Goal: Task Accomplishment & Management: Manage account settings

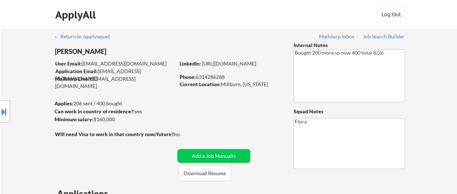
select select ""pending""
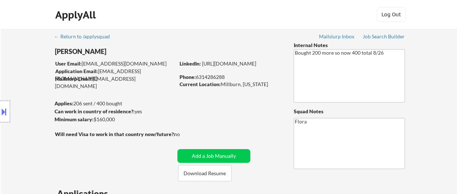
select select ""pending""
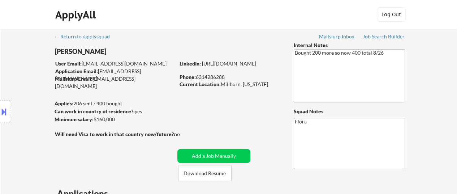
select select ""pending""
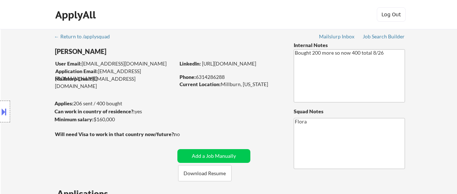
select select ""pending""
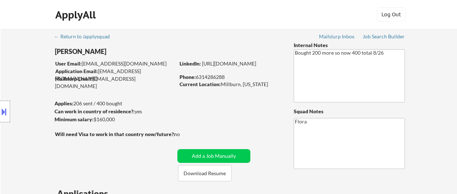
select select ""pending""
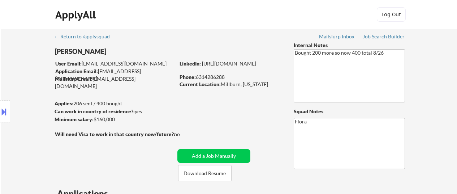
select select ""pending""
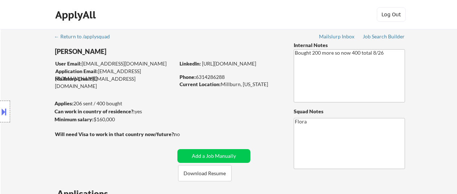
select select ""pending""
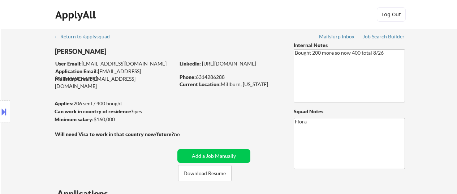
select select ""pending""
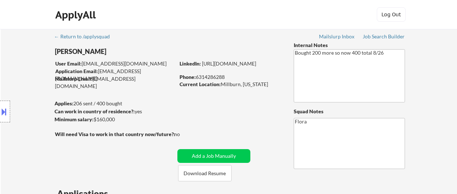
select select ""pending""
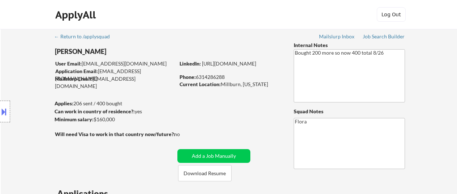
select select ""pending""
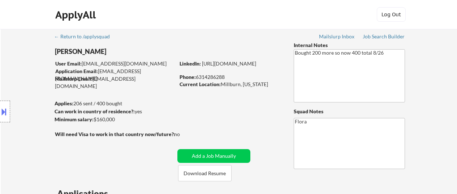
select select ""pending""
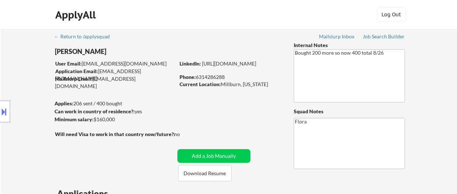
select select ""pending""
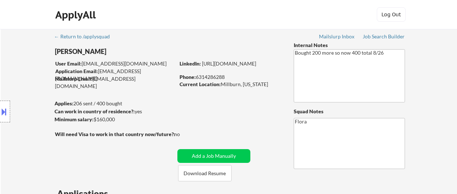
select select ""pending""
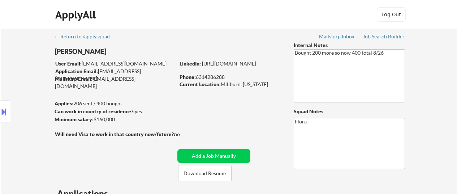
select select ""pending""
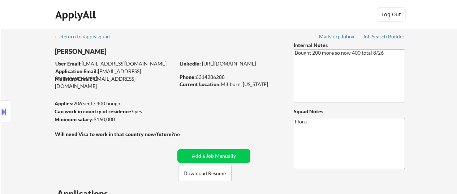
select select ""pending""
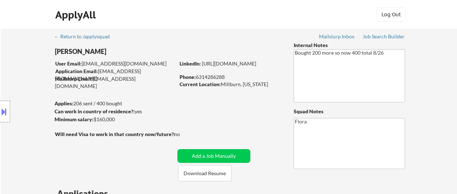
select select ""pending""
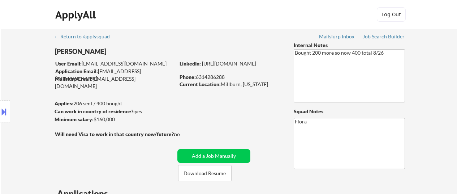
select select ""pending""
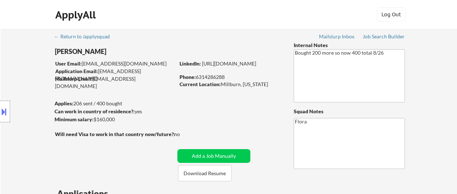
select select ""pending""
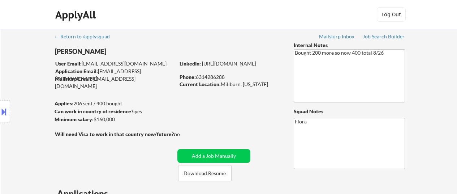
select select ""pending""
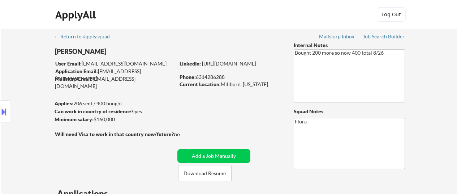
select select ""pending""
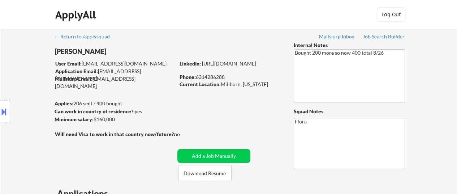
scroll to position [144, 0]
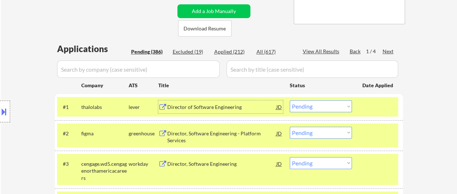
click at [199, 107] on div "Director of Software Engineering" at bounding box center [221, 106] width 109 height 7
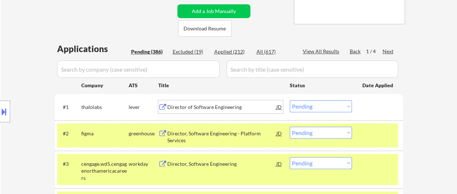
click at [317, 105] on select "Choose an option... Pending Applied Excluded (Questions) Excluded (Expired) Exc…" at bounding box center [321, 106] width 62 height 12
click at [290, 100] on select "Choose an option... Pending Applied Excluded (Questions) Excluded (Expired) Exc…" at bounding box center [321, 106] width 62 height 12
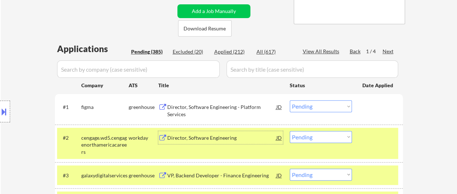
click at [212, 137] on div "Director, Software Engineering" at bounding box center [221, 137] width 109 height 7
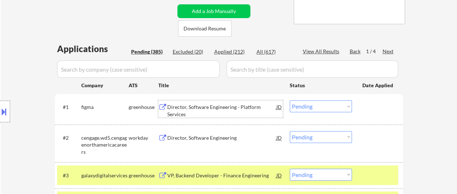
click at [230, 108] on div "Director, Software Engineering - Platform Services" at bounding box center [221, 110] width 109 height 14
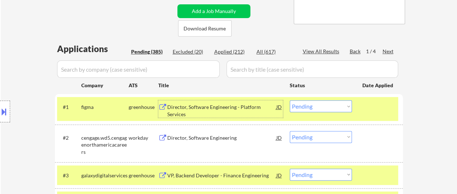
click at [331, 104] on select "Choose an option... Pending Applied Excluded (Questions) Excluded (Expired) Exc…" at bounding box center [321, 106] width 62 height 12
click at [290, 100] on select "Choose an option... Pending Applied Excluded (Questions) Excluded (Expired) Exc…" at bounding box center [321, 106] width 62 height 12
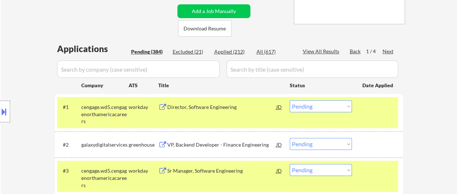
click at [215, 106] on div "Director, Software Engineering" at bounding box center [221, 106] width 109 height 7
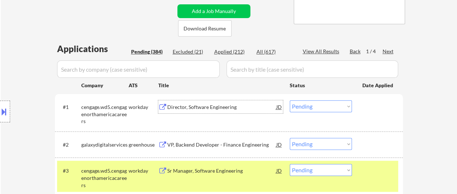
click at [316, 103] on select "Choose an option... Pending Applied Excluded (Questions) Excluded (Expired) Exc…" at bounding box center [321, 106] width 62 height 12
click at [290, 100] on select "Choose an option... Pending Applied Excluded (Questions) Excluded (Expired) Exc…" at bounding box center [321, 106] width 62 height 12
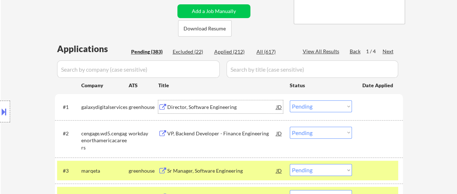
click at [212, 109] on div "Director, Software Engineering" at bounding box center [221, 106] width 109 height 7
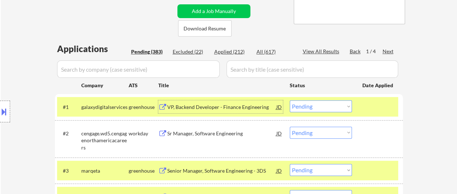
click at [298, 103] on select "Choose an option... Pending Applied Excluded (Questions) Excluded (Expired) Exc…" at bounding box center [321, 106] width 62 height 12
click at [290, 100] on select "Choose an option... Pending Applied Excluded (Questions) Excluded (Expired) Exc…" at bounding box center [321, 106] width 62 height 12
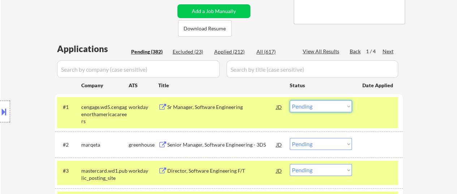
click at [342, 105] on select "Choose an option... Pending Applied Excluded (Questions) Excluded (Expired) Exc…" at bounding box center [321, 106] width 62 height 12
click at [290, 100] on select "Choose an option... Pending Applied Excluded (Questions) Excluded (Expired) Exc…" at bounding box center [321, 106] width 62 height 12
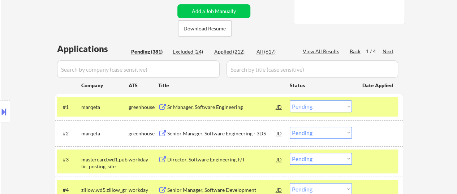
click at [199, 104] on div "Sr Manager, Software Engineering" at bounding box center [221, 106] width 109 height 7
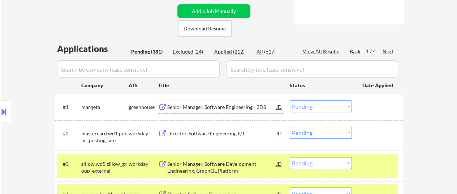
click at [300, 107] on select "Choose an option... Pending Applied Excluded (Questions) Excluded (Expired) Exc…" at bounding box center [321, 106] width 62 height 12
click at [290, 100] on select "Choose an option... Pending Applied Excluded (Questions) Excluded (Expired) Exc…" at bounding box center [321, 106] width 62 height 12
select select ""pending""
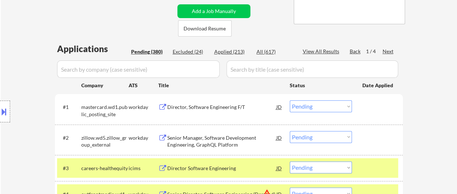
click at [225, 103] on div "Director, Software Engineering F/T" at bounding box center [221, 106] width 109 height 13
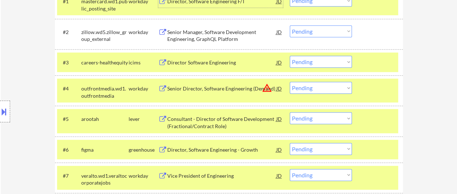
scroll to position [253, 0]
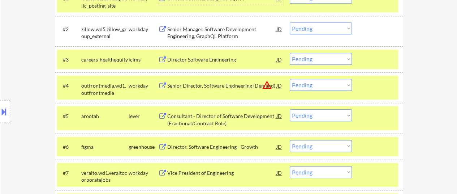
click at [372, 59] on div at bounding box center [378, 59] width 32 height 13
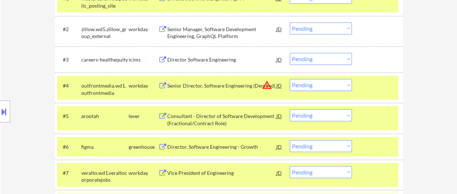
drag, startPoint x: 371, startPoint y: 82, endPoint x: 371, endPoint y: 109, distance: 27.1
click at [371, 82] on div at bounding box center [378, 85] width 32 height 13
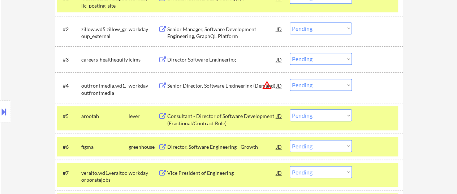
click at [369, 114] on div at bounding box center [378, 115] width 32 height 13
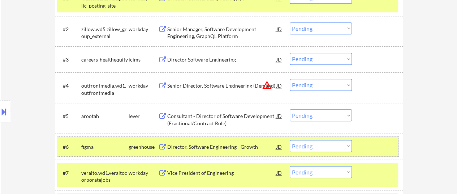
click at [368, 141] on div at bounding box center [378, 146] width 32 height 13
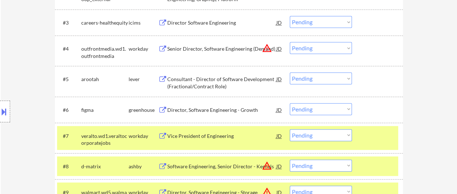
scroll to position [325, 0]
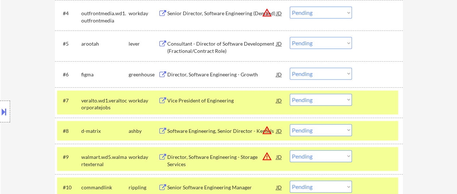
click at [365, 97] on div at bounding box center [378, 100] width 32 height 13
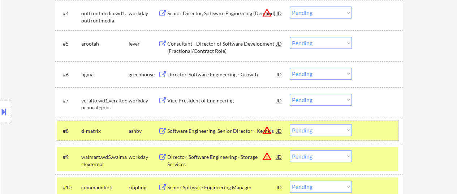
click at [371, 125] on div at bounding box center [378, 130] width 32 height 13
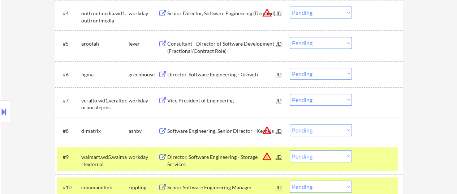
click at [375, 153] on div at bounding box center [378, 156] width 32 height 13
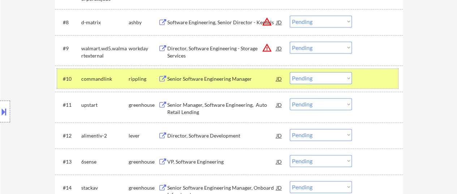
click at [367, 77] on div at bounding box center [378, 78] width 32 height 13
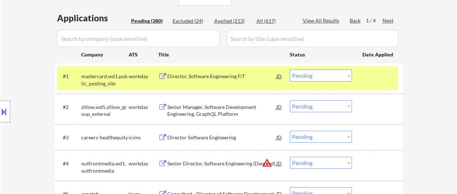
scroll to position [217, 0]
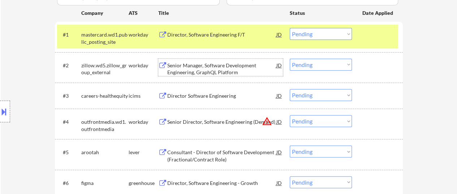
click at [212, 70] on div "Senior Manager, Software Development Engineering, GraphQL Platform" at bounding box center [221, 69] width 109 height 14
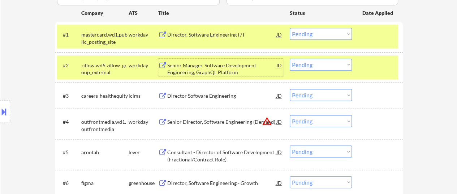
click at [205, 91] on div "Director Software Engineering" at bounding box center [221, 95] width 109 height 13
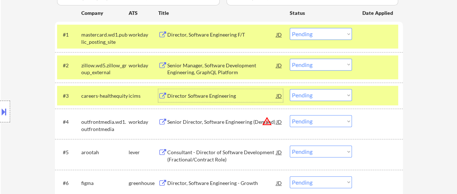
click at [328, 94] on select "Choose an option... Pending Applied Excluded (Questions) Excluded (Expired) Exc…" at bounding box center [321, 95] width 62 height 12
click at [395, 103] on div "#3 careers-healthequity icims Director Software Engineering JD warning_amber Ch…" at bounding box center [227, 96] width 341 height 20
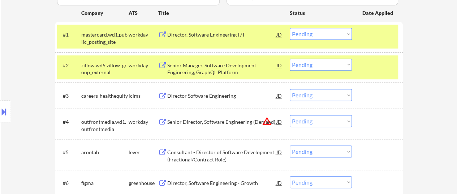
click at [214, 94] on div "Director Software Engineering" at bounding box center [221, 95] width 109 height 7
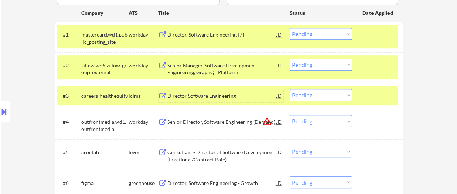
scroll to position [253, 0]
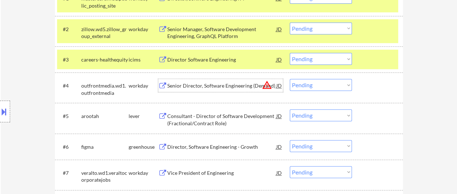
click at [233, 86] on div "Senior Director, Software Engineering (Demand)" at bounding box center [221, 85] width 109 height 7
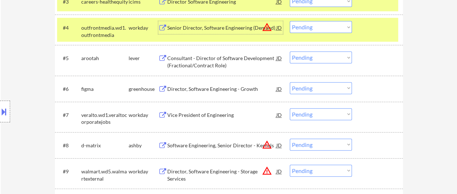
scroll to position [325, 0]
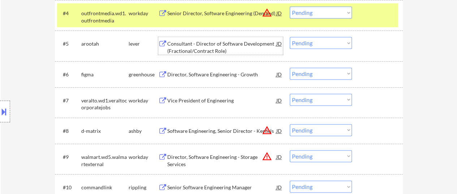
click at [229, 40] on div "Consultant - Director of Software Development (Fractional/Contract Role)" at bounding box center [221, 47] width 109 height 14
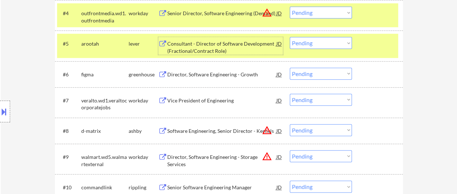
click at [317, 44] on select "Choose an option... Pending Applied Excluded (Questions) Excluded (Expired) Exc…" at bounding box center [321, 43] width 62 height 12
click at [290, 37] on select "Choose an option... Pending Applied Excluded (Questions) Excluded (Expired) Exc…" at bounding box center [321, 43] width 62 height 12
click at [232, 74] on div "Director, Software Engineering - Growth" at bounding box center [221, 74] width 109 height 7
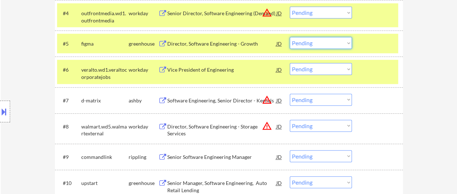
click at [326, 43] on select "Choose an option... Pending Applied Excluded (Questions) Excluded (Expired) Exc…" at bounding box center [321, 43] width 62 height 12
click at [290, 37] on select "Choose an option... Pending Applied Excluded (Questions) Excluded (Expired) Exc…" at bounding box center [321, 43] width 62 height 12
select select ""pending""
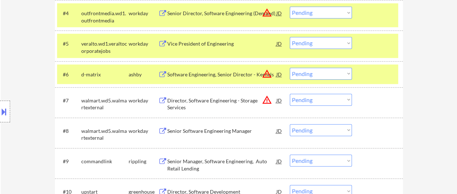
click at [363, 69] on div at bounding box center [378, 74] width 32 height 13
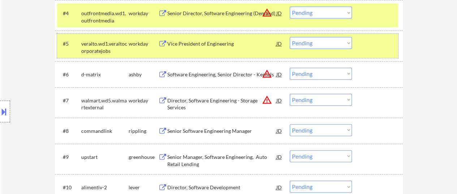
click at [385, 49] on div at bounding box center [378, 43] width 32 height 13
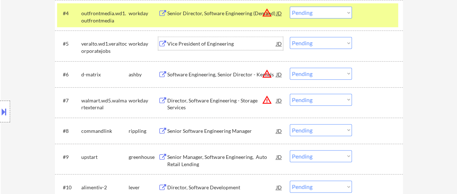
click at [209, 43] on div "Vice President of Engineering" at bounding box center [221, 43] width 109 height 7
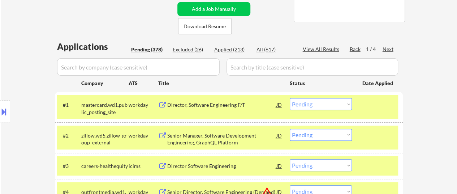
scroll to position [144, 0]
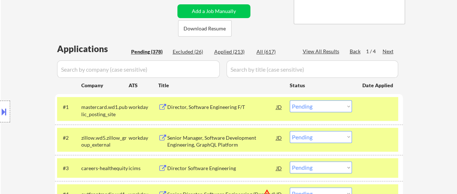
click at [211, 107] on div "Director, Software Engineering F/T" at bounding box center [221, 106] width 109 height 7
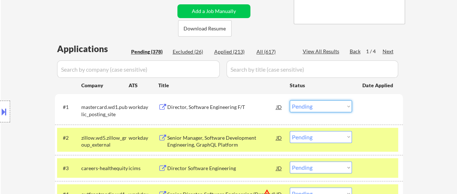
drag, startPoint x: 322, startPoint y: 104, endPoint x: 323, endPoint y: 100, distance: 3.8
click at [322, 104] on select "Choose an option... Pending Applied Excluded (Questions) Excluded (Expired) Exc…" at bounding box center [321, 106] width 62 height 12
click at [290, 100] on select "Choose an option... Pending Applied Excluded (Questions) Excluded (Expired) Exc…" at bounding box center [321, 106] width 62 height 12
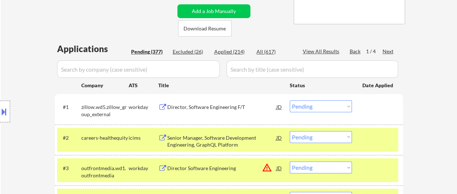
click at [387, 110] on div at bounding box center [378, 106] width 32 height 13
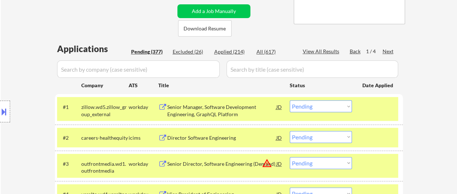
click at [227, 106] on div "Senior Manager, Software Development Engineering, GraphQL Platform" at bounding box center [221, 110] width 109 height 14
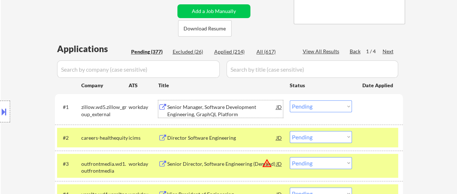
click at [307, 108] on select "Choose an option... Pending Applied Excluded (Questions) Excluded (Expired) Exc…" at bounding box center [321, 106] width 62 height 12
click at [290, 100] on select "Choose an option... Pending Applied Excluded (Questions) Excluded (Expired) Exc…" at bounding box center [321, 106] width 62 height 12
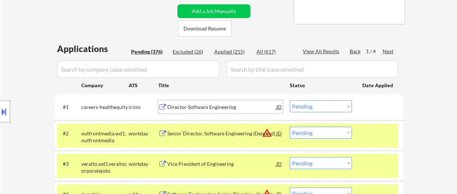
click at [221, 104] on div "Director Software Engineering" at bounding box center [221, 106] width 109 height 7
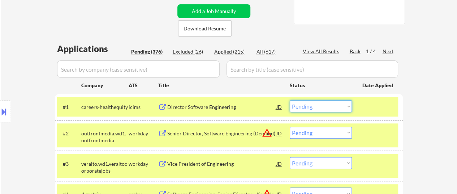
click at [309, 109] on select "Choose an option... Pending Applied Excluded (Questions) Excluded (Expired) Exc…" at bounding box center [321, 106] width 62 height 12
click at [290, 100] on select "Choose an option... Pending Applied Excluded (Questions) Excluded (Expired) Exc…" at bounding box center [321, 106] width 62 height 12
select select ""pending""
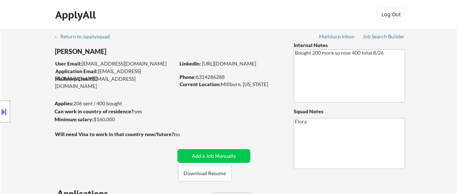
select select ""applied""
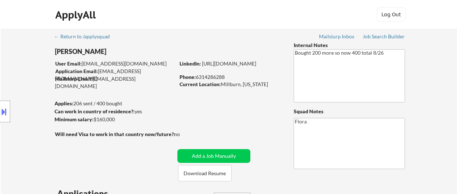
select select ""applied""
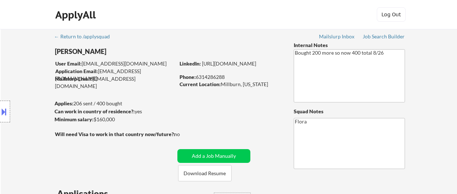
select select ""applied""
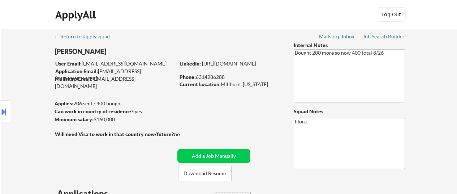
select select ""applied""
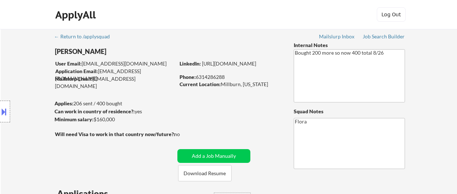
select select ""applied""
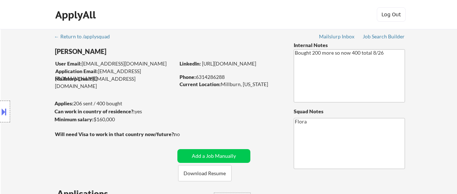
select select ""applied""
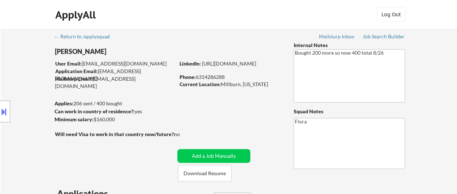
select select ""applied""
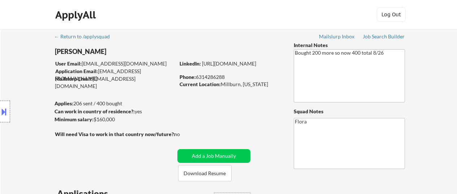
select select ""applied""
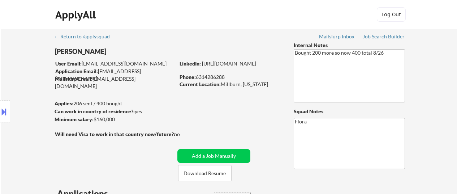
select select ""applied""
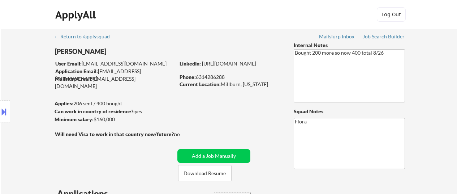
select select ""applied""
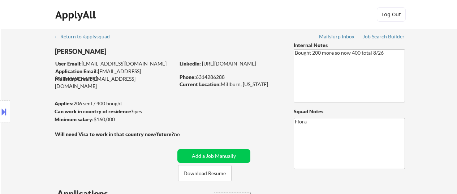
select select ""applied""
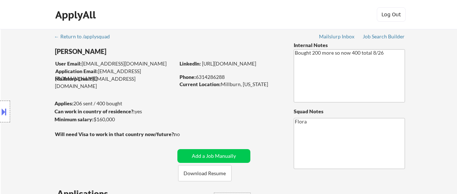
select select ""applied""
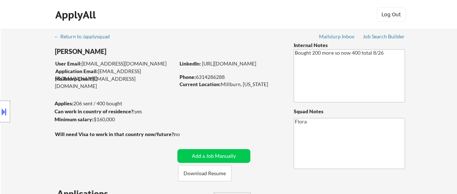
select select ""applied""
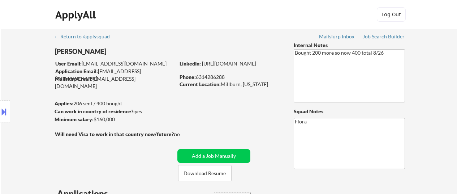
select select ""applied""
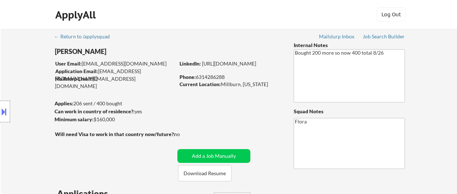
select select ""applied""
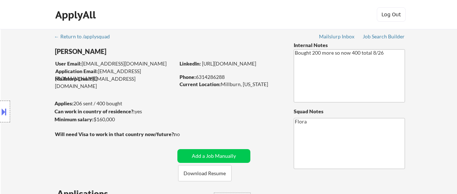
select select ""applied""
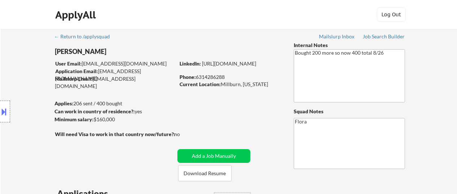
select select ""applied""
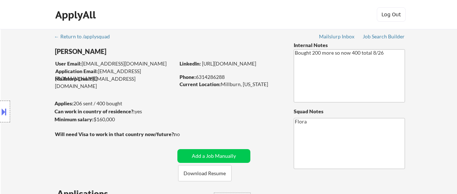
select select ""applied""
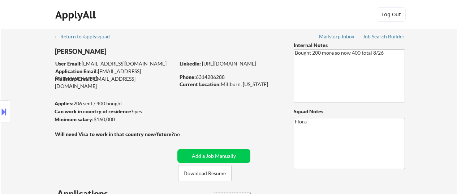
select select ""applied""
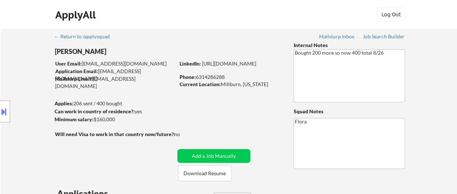
select select ""applied""
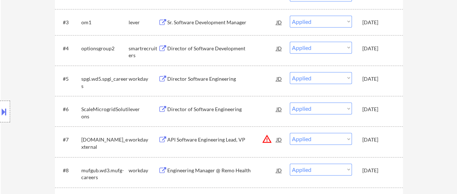
scroll to position [325, 0]
